Goal: Find specific page/section: Find specific page/section

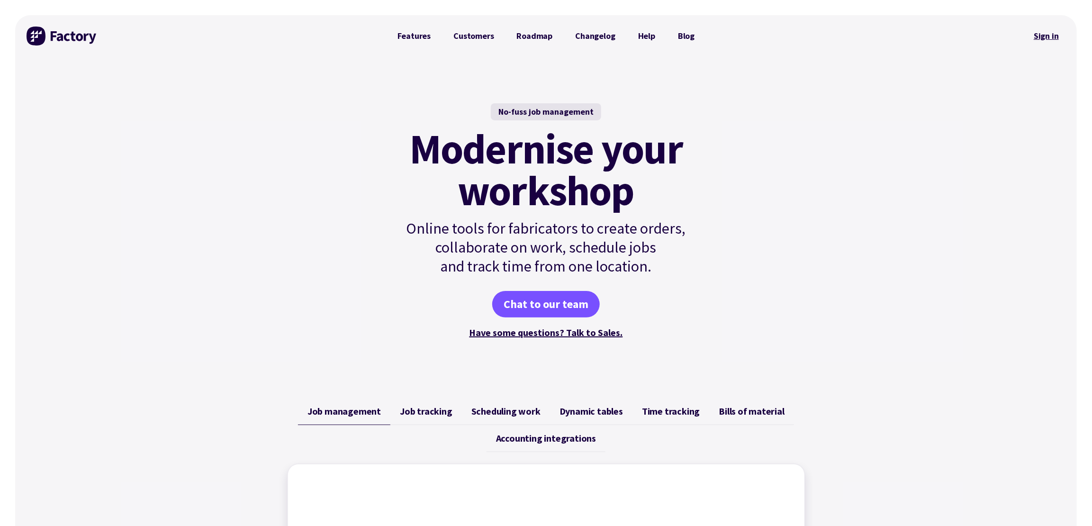
click at [1044, 37] on link "Sign in" at bounding box center [1046, 36] width 38 height 22
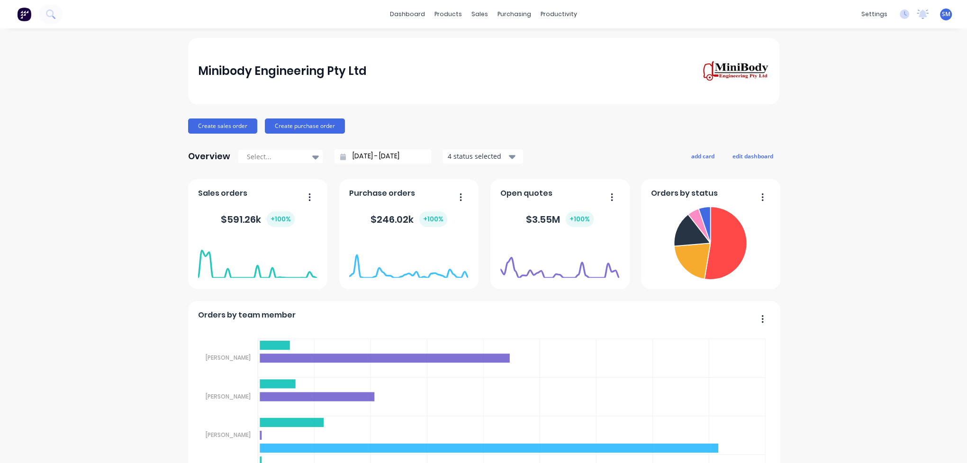
click at [489, 66] on div "Minibody Engineering Pty Ltd" at bounding box center [483, 71] width 571 height 22
click at [509, 42] on div "Sales Orders" at bounding box center [512, 45] width 39 height 9
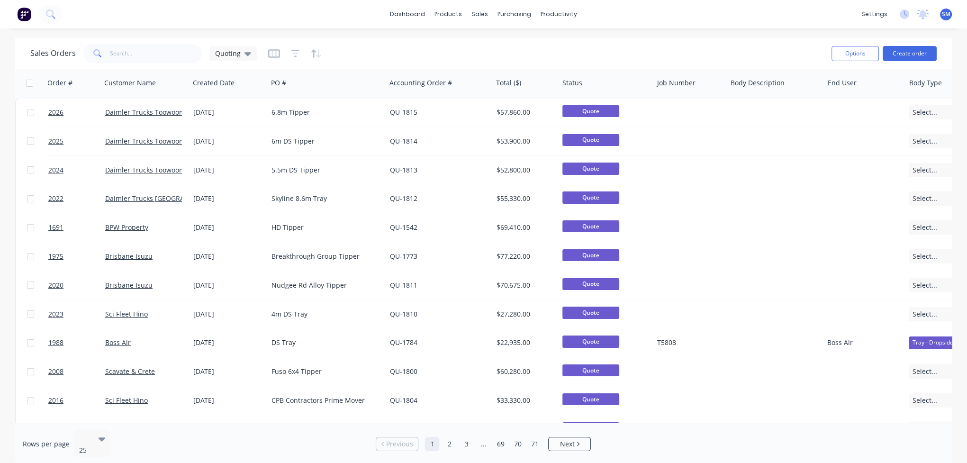
click at [542, 51] on div "Sales Orders Quoting" at bounding box center [426, 53] width 793 height 23
click at [507, 58] on div "Sales Orders Quoting" at bounding box center [426, 53] width 793 height 23
click at [439, 49] on div "Sales Orders Quoting" at bounding box center [426, 53] width 793 height 23
drag, startPoint x: 663, startPoint y: 55, endPoint x: 635, endPoint y: 43, distance: 30.1
click at [663, 55] on div "Sales Orders Quoting" at bounding box center [426, 53] width 793 height 23
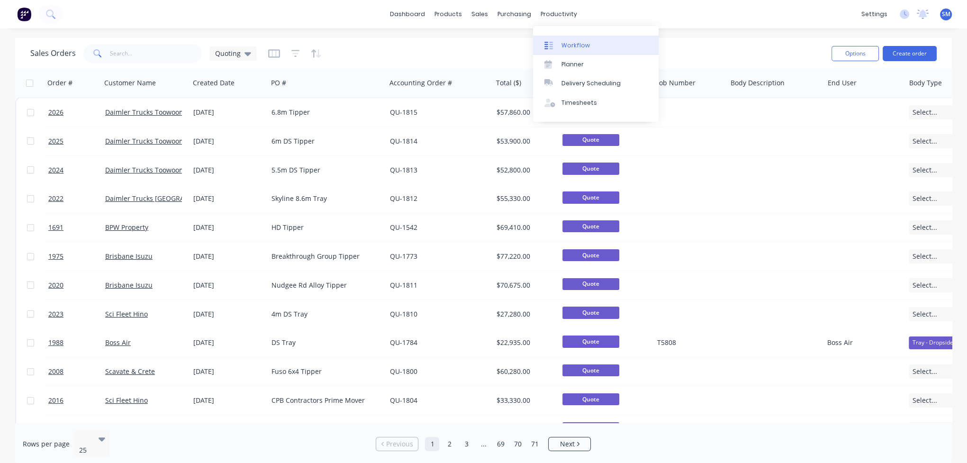
click at [573, 44] on div "Workflow" at bounding box center [575, 45] width 28 height 9
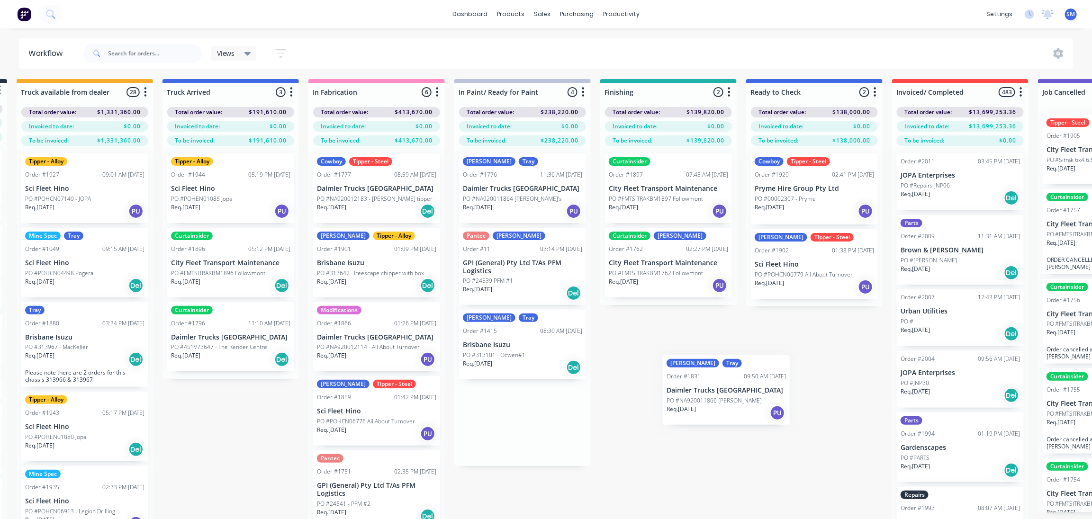
scroll to position [3, 150]
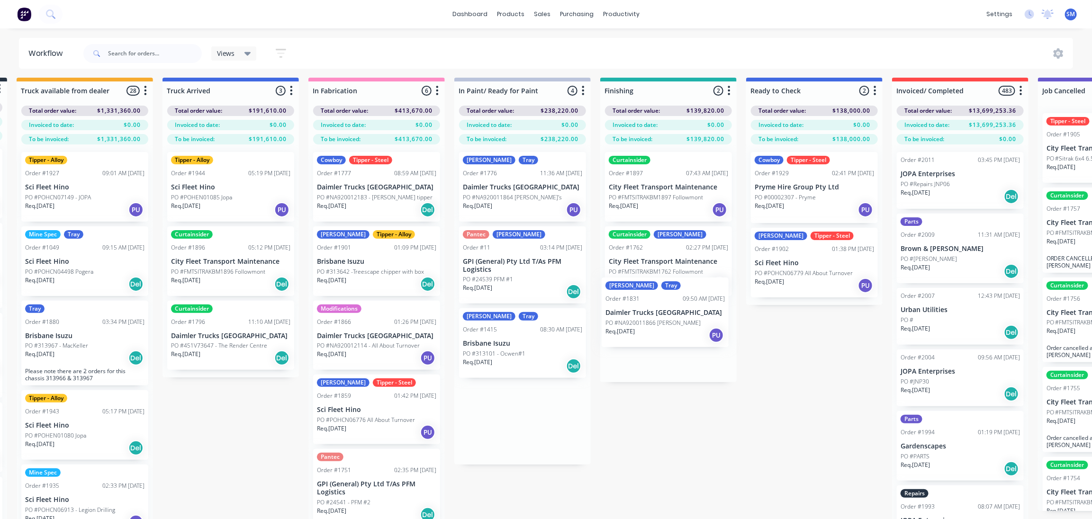
drag, startPoint x: 644, startPoint y: 181, endPoint x: 637, endPoint y: 308, distance: 126.6
click at [637, 308] on div "Submitted 35 Status colour #273444 hex #273444 Save Cancel Summaries Total orde…" at bounding box center [632, 314] width 1579 height 472
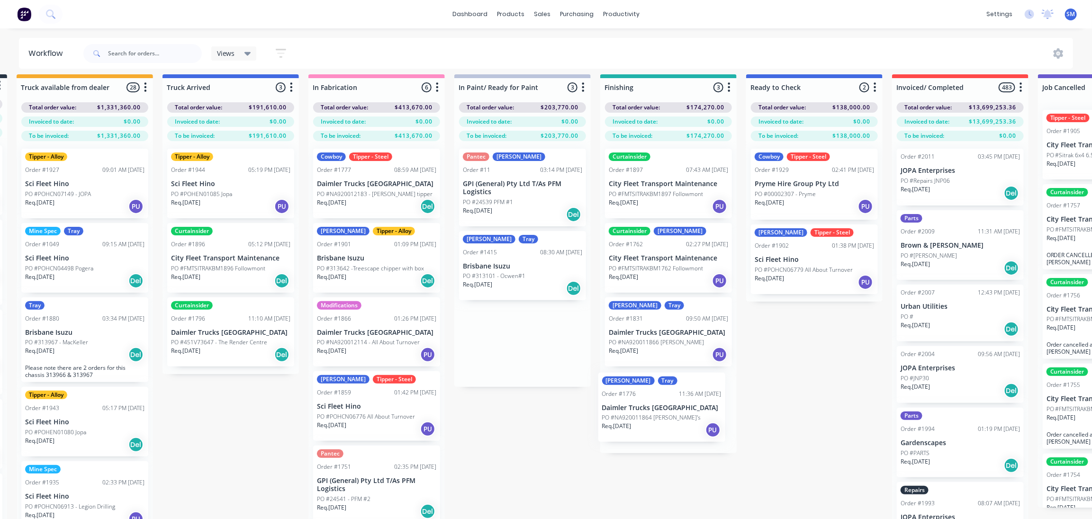
scroll to position [9, 150]
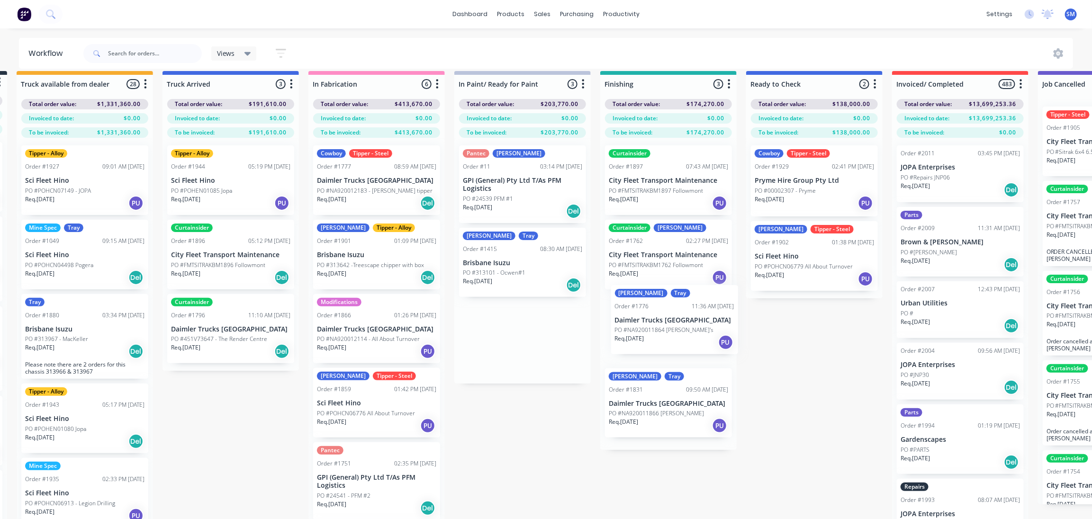
drag, startPoint x: 533, startPoint y: 229, endPoint x: 636, endPoint y: 317, distance: 135.7
click at [636, 317] on div "Submitted 35 Status colour #273444 hex #273444 Save Cancel Summaries Total orde…" at bounding box center [632, 307] width 1579 height 472
